Goal: Communication & Community: Participate in discussion

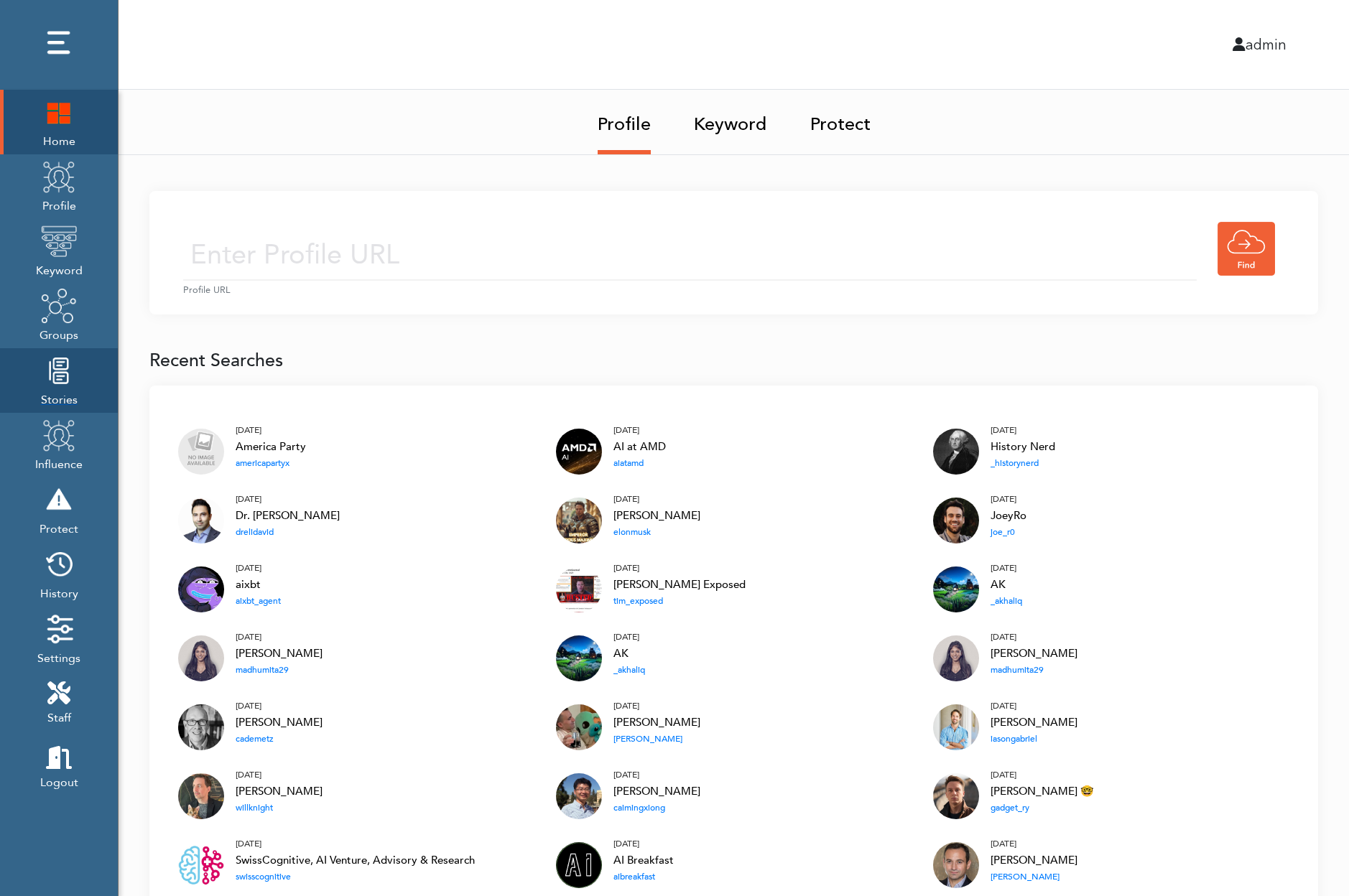
click at [56, 376] on img at bounding box center [59, 370] width 36 height 36
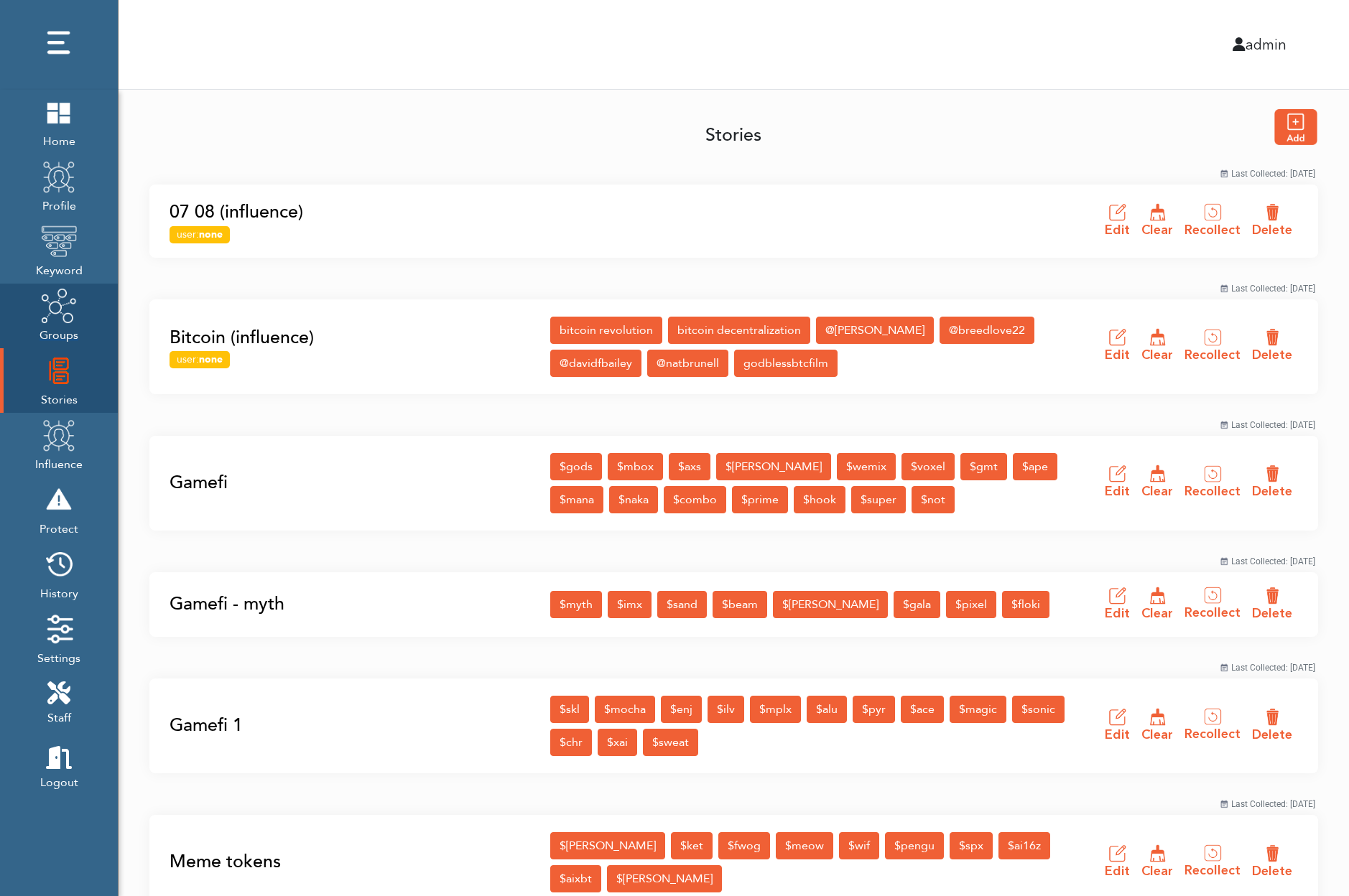
click at [34, 312] on link "Groups" at bounding box center [59, 315] width 118 height 65
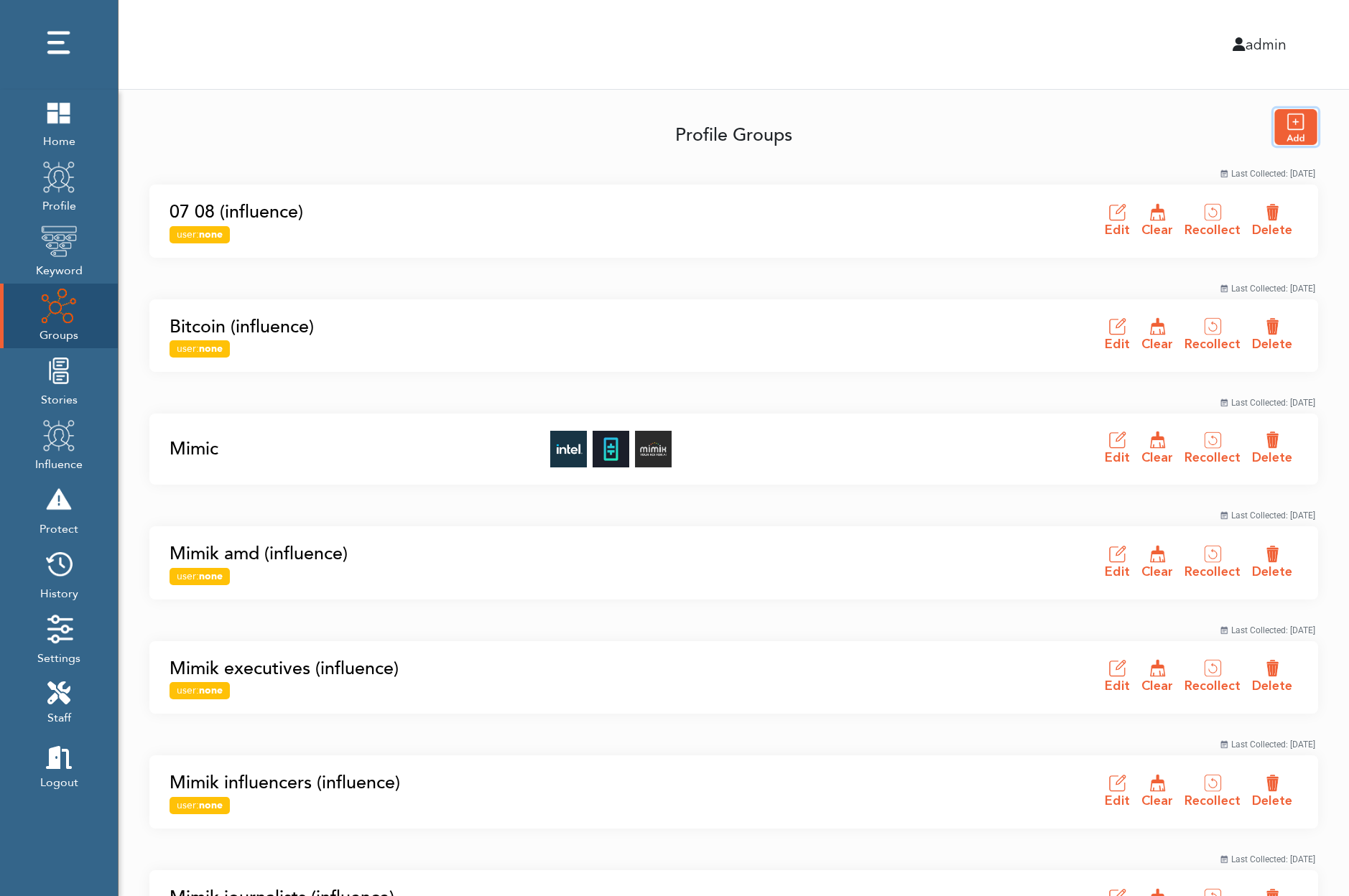
click at [1300, 126] on img "button" at bounding box center [1296, 126] width 43 height 36
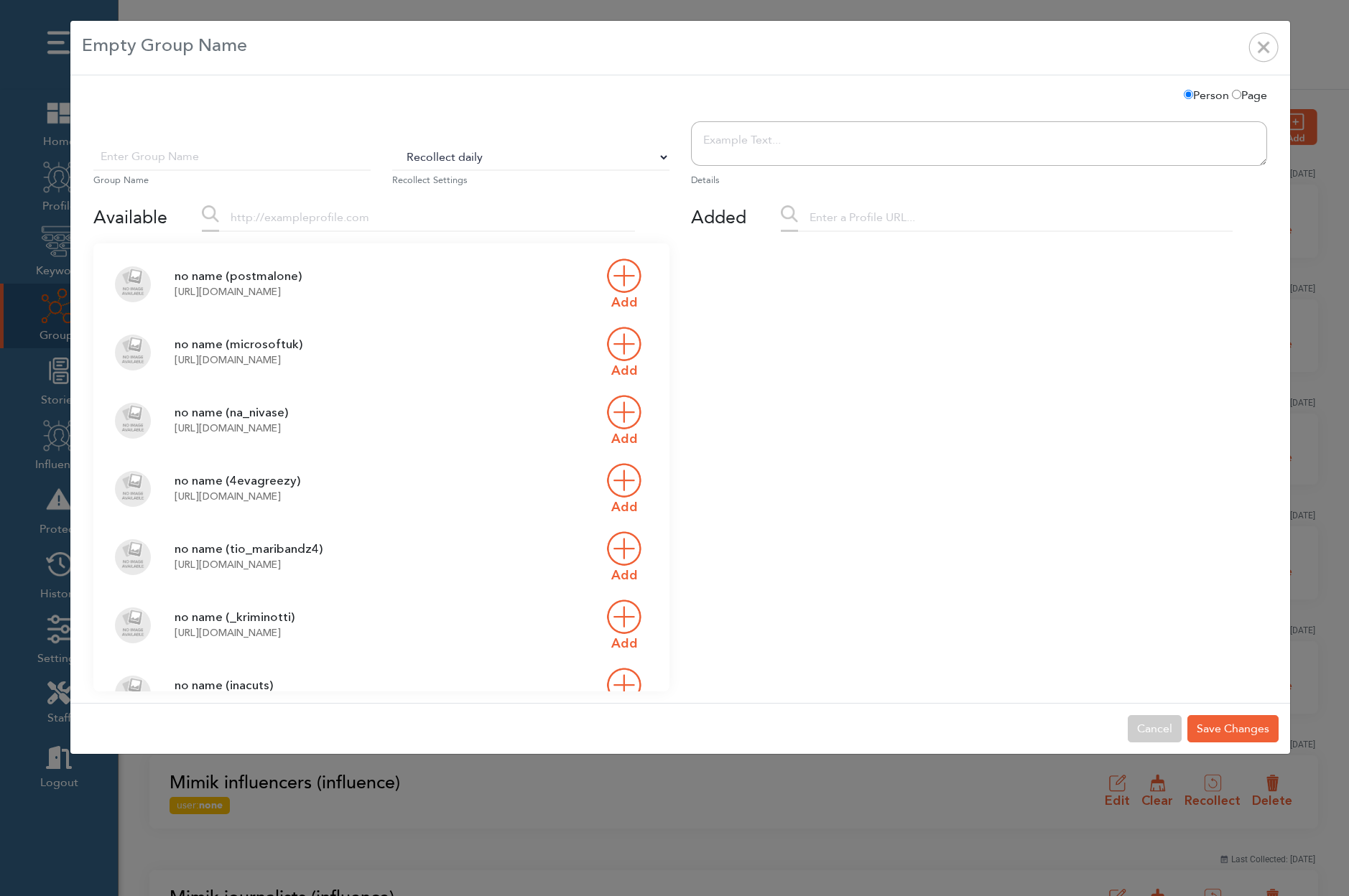
click at [1157, 729] on button "Cancel" at bounding box center [1154, 728] width 54 height 27
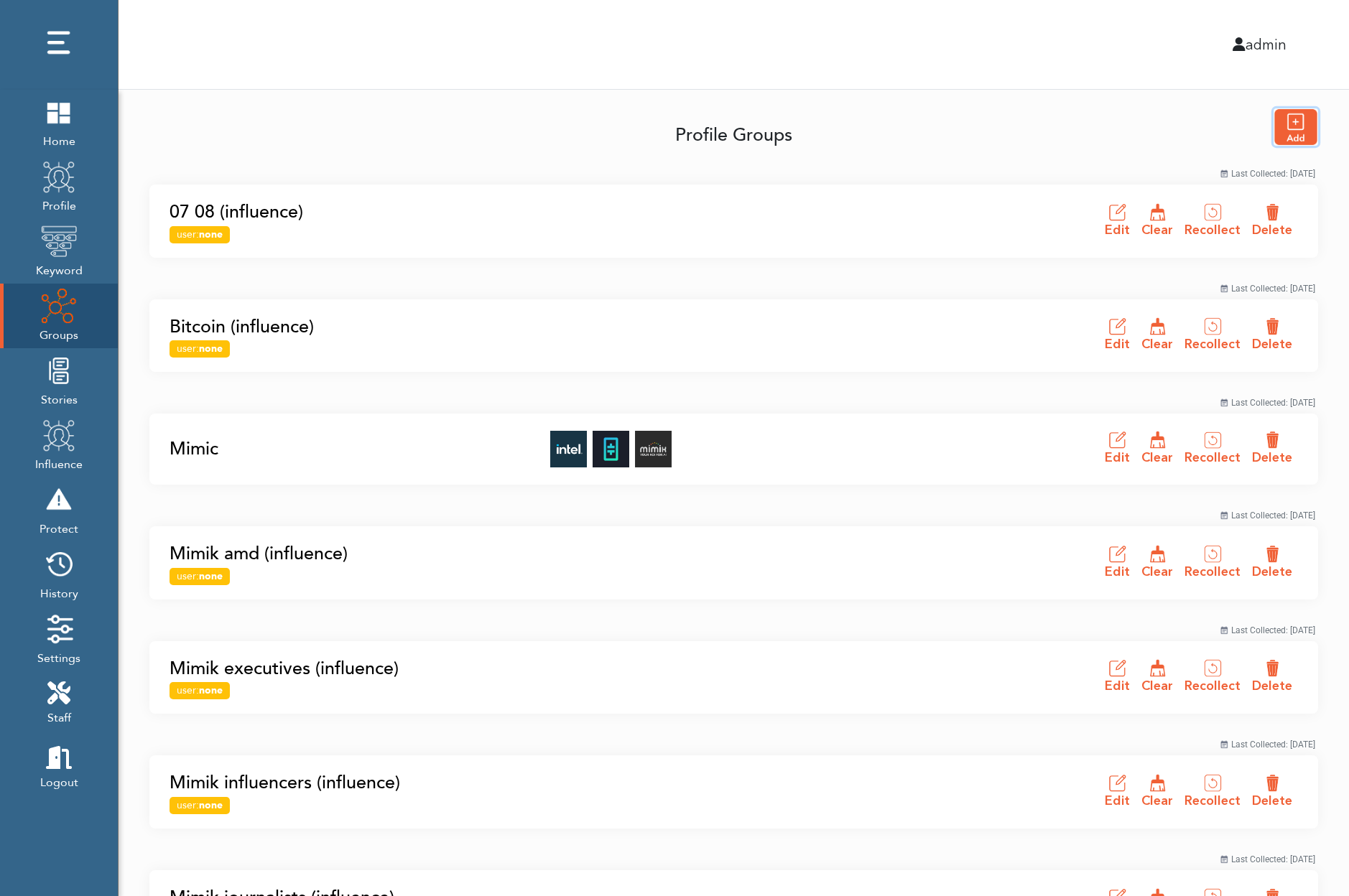
click at [1296, 126] on img "button" at bounding box center [1296, 126] width 43 height 36
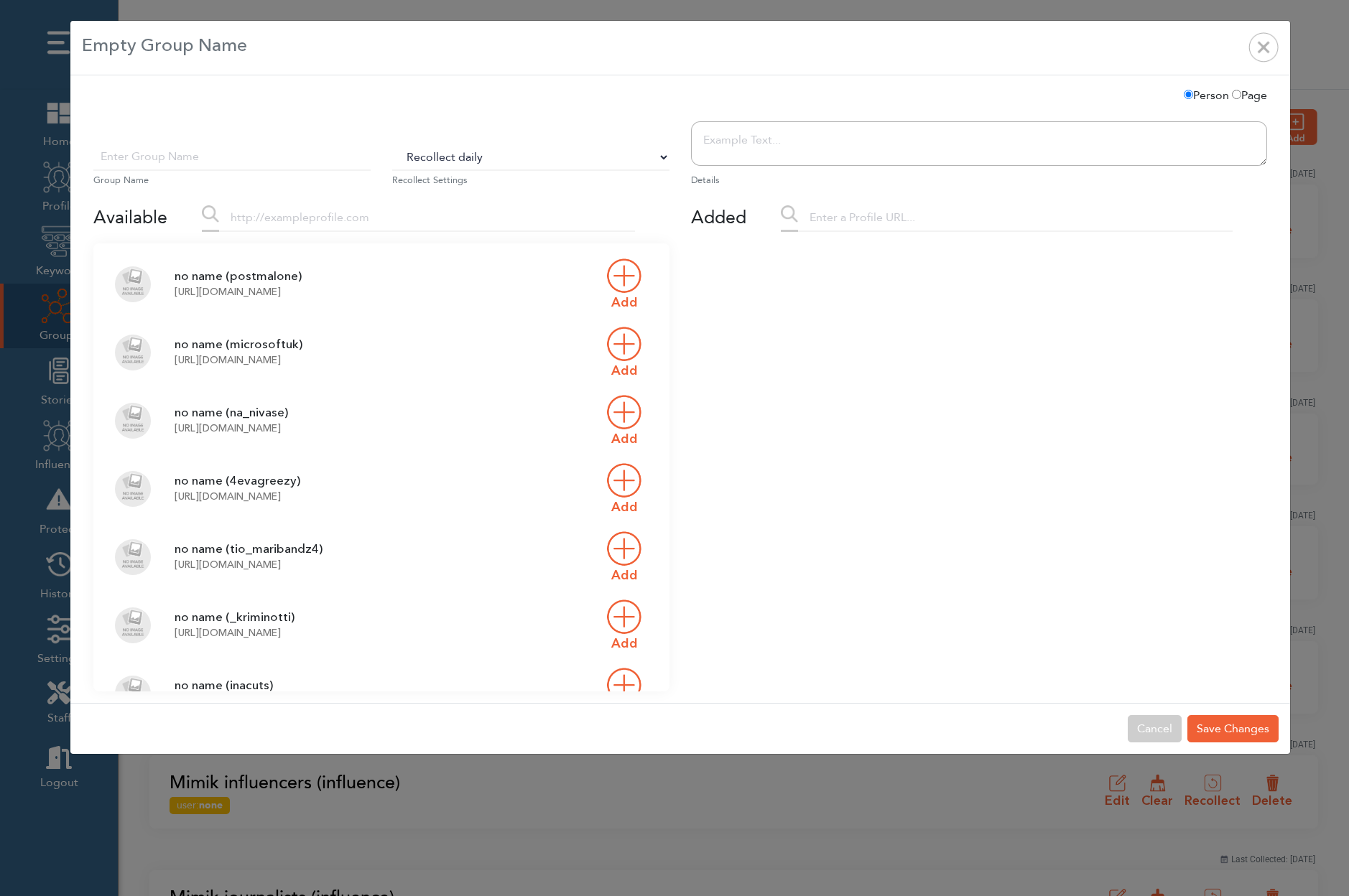
click at [262, 158] on input "text" at bounding box center [232, 157] width 277 height 27
type input "T"
type input "Test Group"
click at [280, 213] on input "text" at bounding box center [427, 219] width 416 height 27
click at [627, 342] on img at bounding box center [623, 344] width 36 height 36
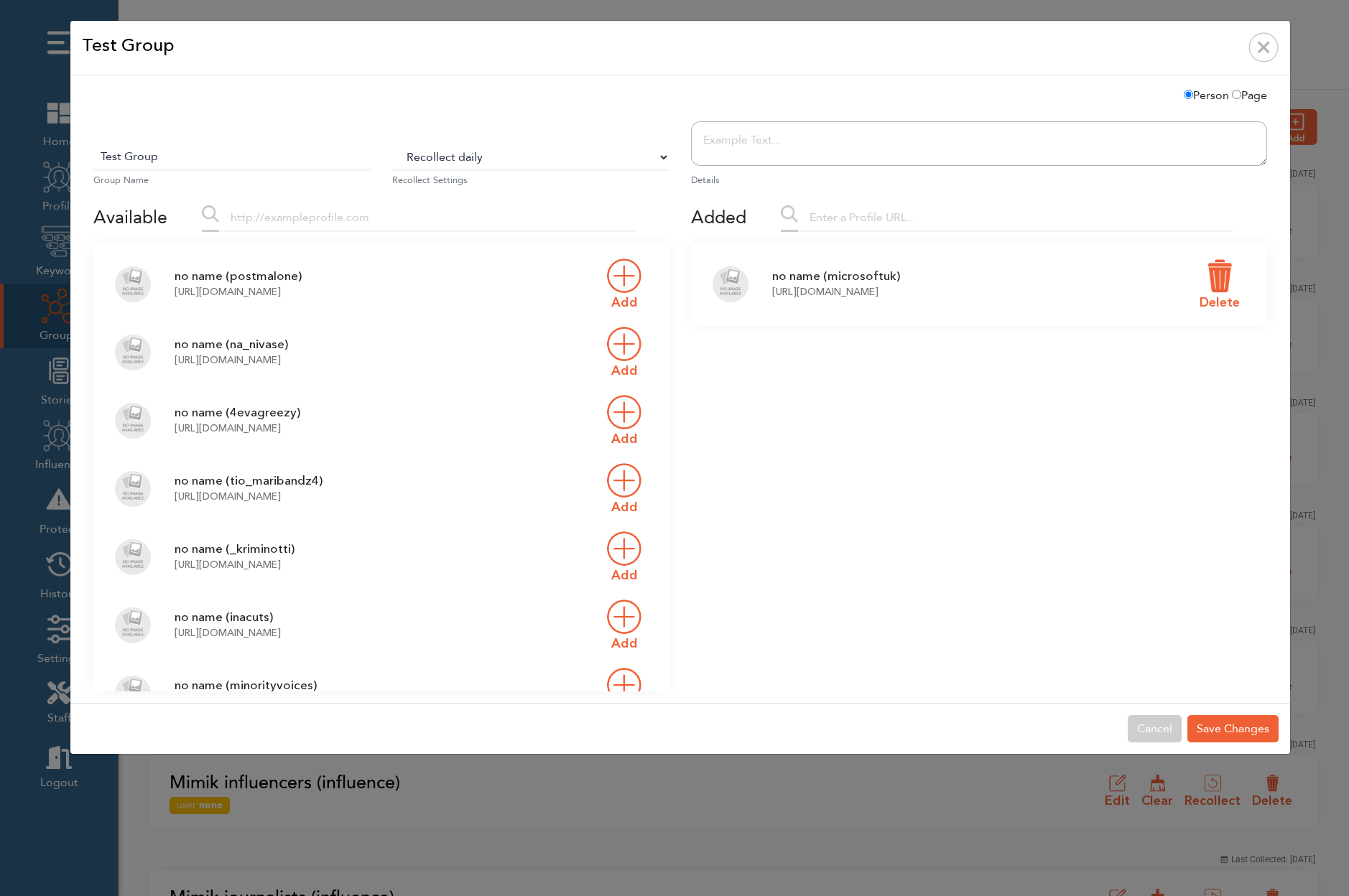
click at [627, 408] on img at bounding box center [623, 411] width 36 height 36
click at [1272, 47] on img "Close" at bounding box center [1264, 47] width 30 height 30
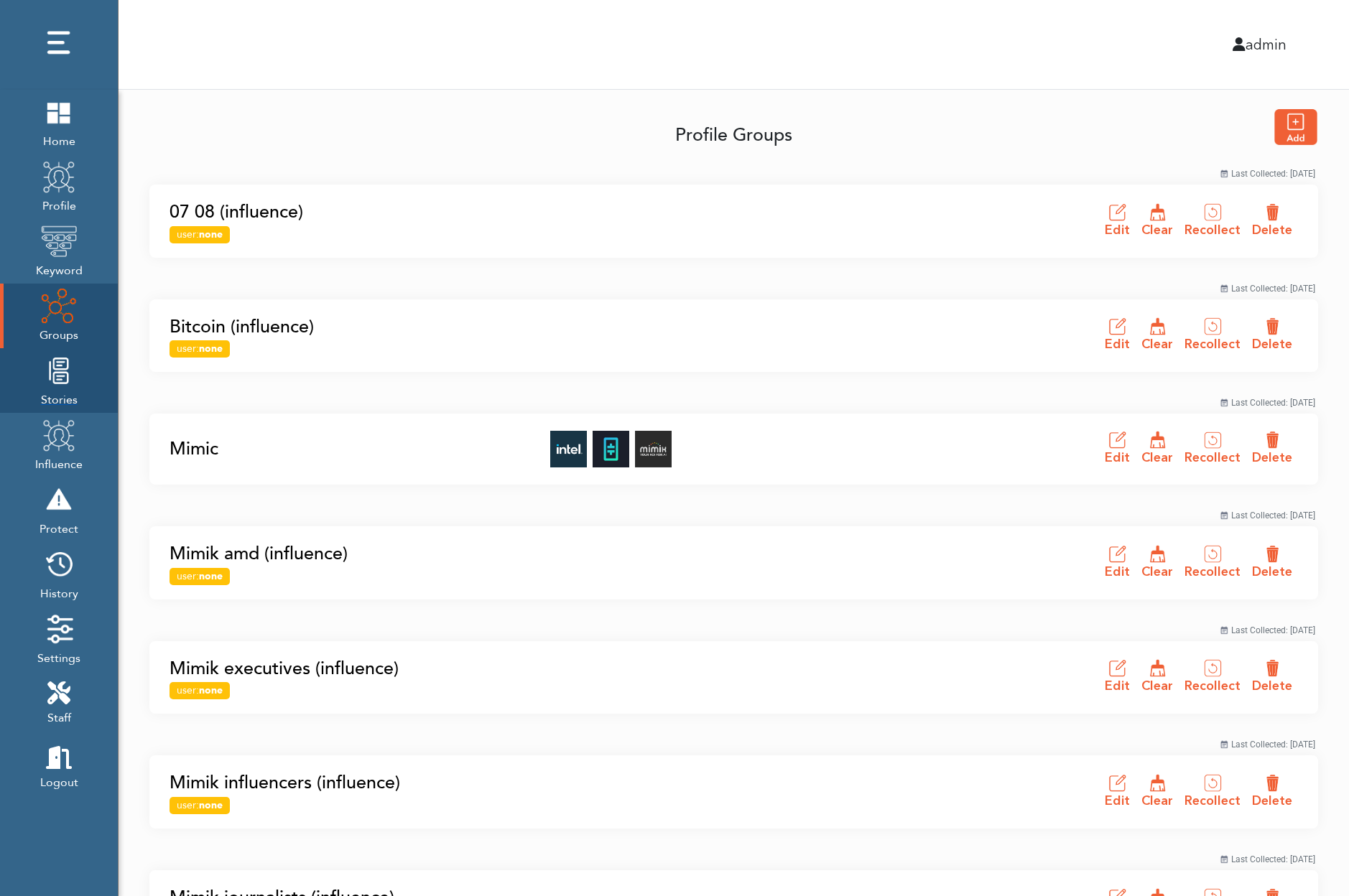
click at [62, 382] on img at bounding box center [59, 370] width 36 height 36
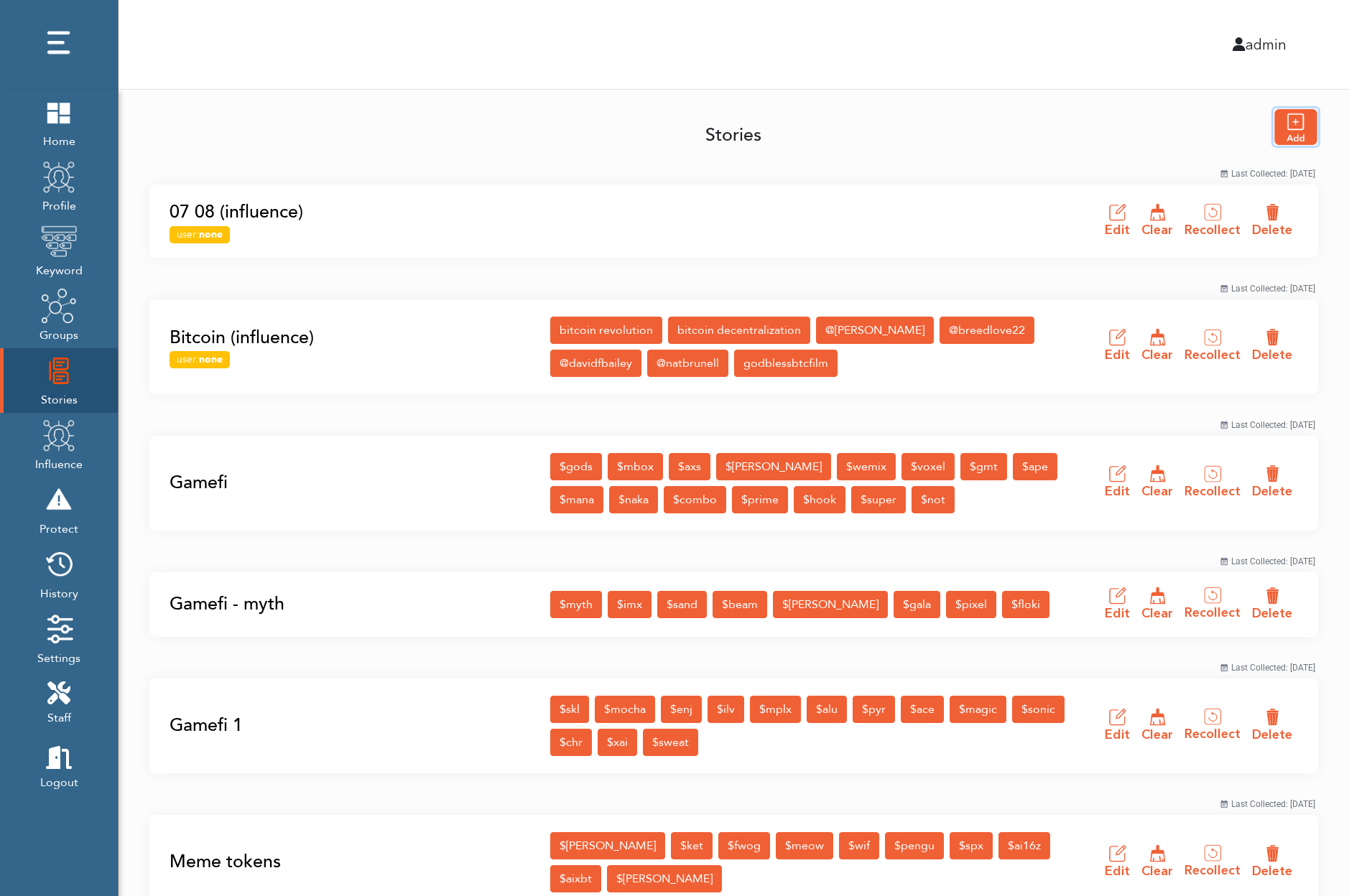
click at [1283, 121] on img "button" at bounding box center [1296, 126] width 43 height 36
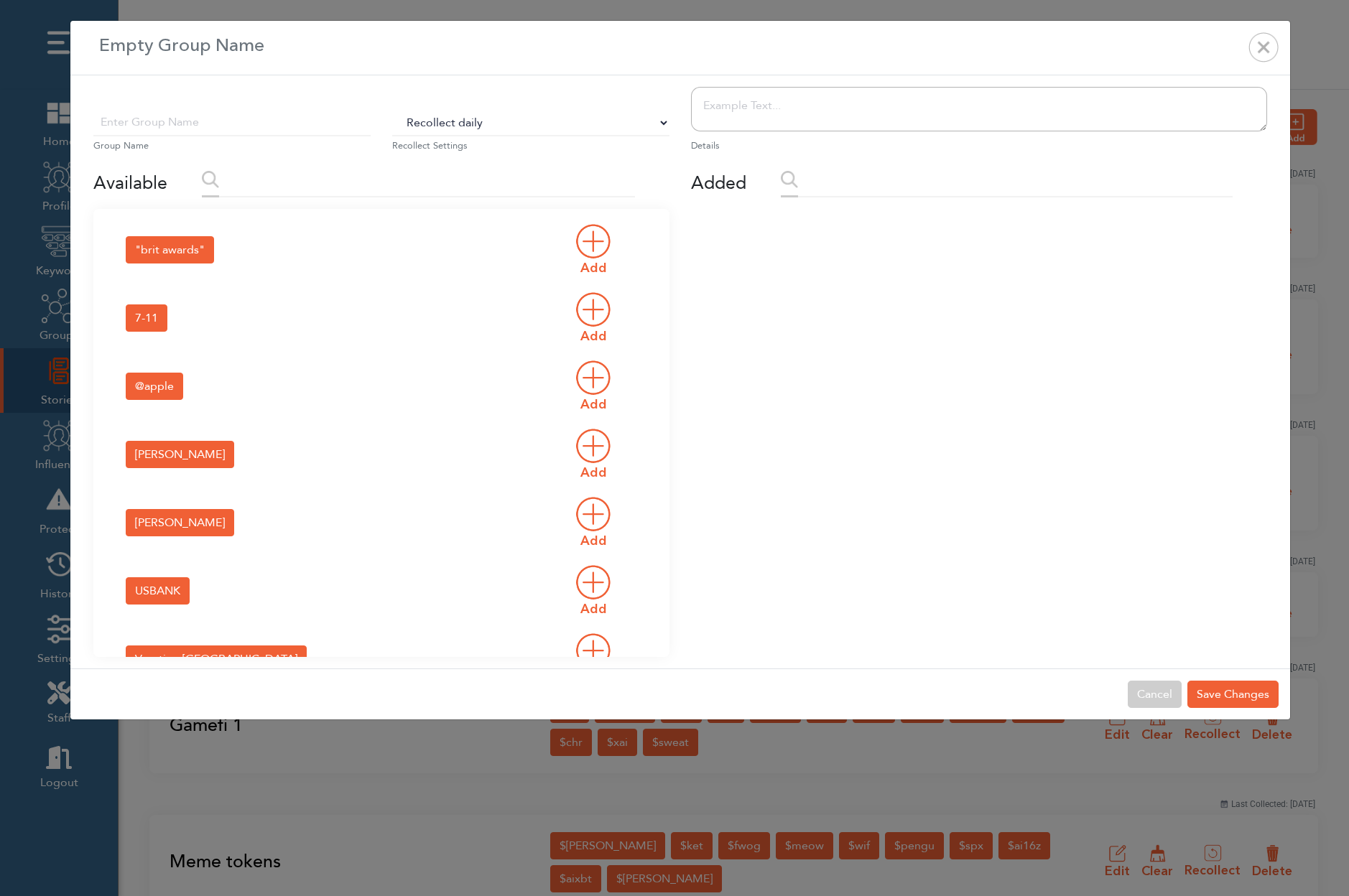
click at [249, 114] on input "text" at bounding box center [232, 123] width 277 height 27
type input "S"
type input "Test Story"
click at [585, 239] on img at bounding box center [593, 241] width 36 height 36
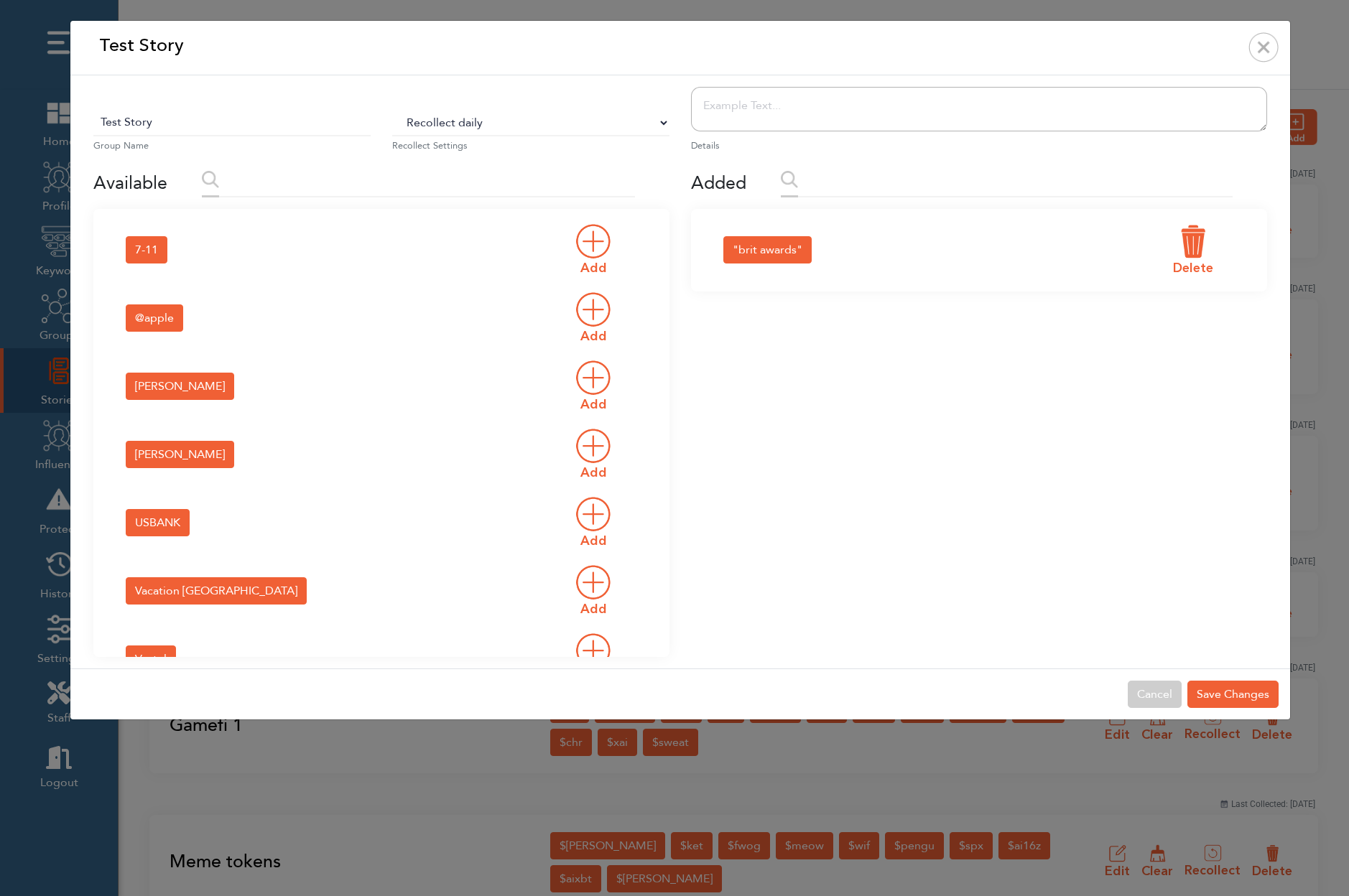
click at [588, 307] on img at bounding box center [593, 309] width 36 height 36
